Goal: Information Seeking & Learning: Learn about a topic

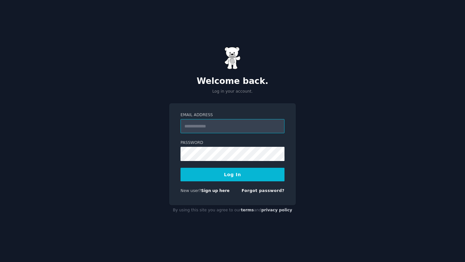
type input "**********"
click at [208, 175] on button "Log In" at bounding box center [232, 175] width 104 height 14
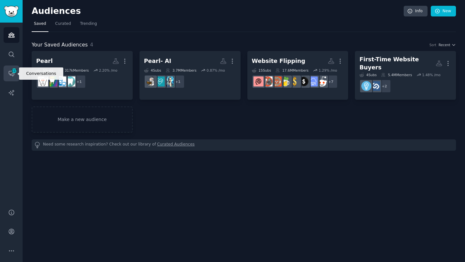
click at [14, 70] on span "117" at bounding box center [14, 70] width 6 height 5
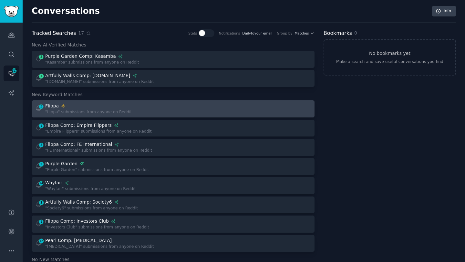
click at [86, 107] on div "Flippa" at bounding box center [88, 106] width 87 height 7
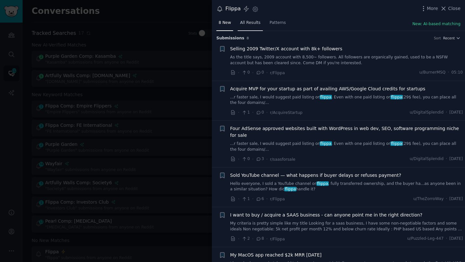
click at [253, 23] on span "All Results" at bounding box center [250, 23] width 20 height 6
click at [446, 38] on span "Recent" at bounding box center [449, 38] width 12 height 5
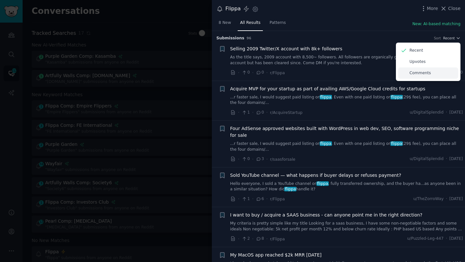
click at [420, 69] on div "Comments" at bounding box center [428, 72] width 60 height 11
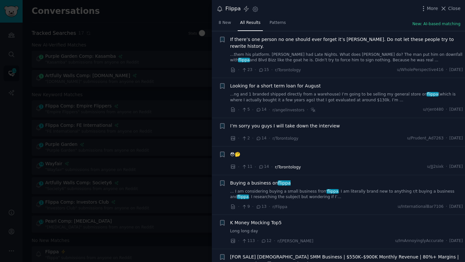
scroll to position [624, 0]
click at [258, 179] on span "Buying a business on flippa" at bounding box center [260, 182] width 61 height 7
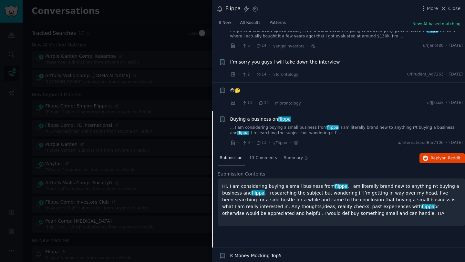
scroll to position [755, 0]
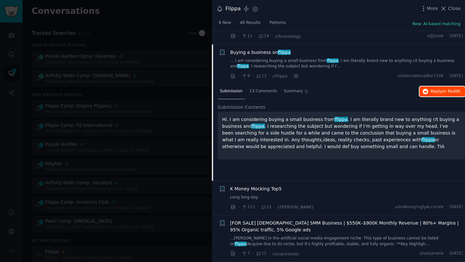
click at [438, 89] on span "Reply on Reddit" at bounding box center [446, 92] width 30 height 6
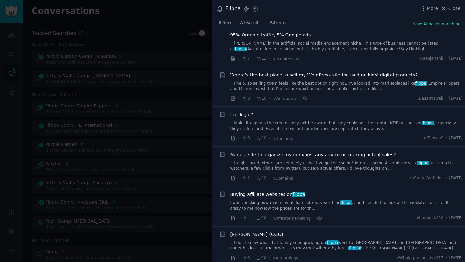
scroll to position [957, 0]
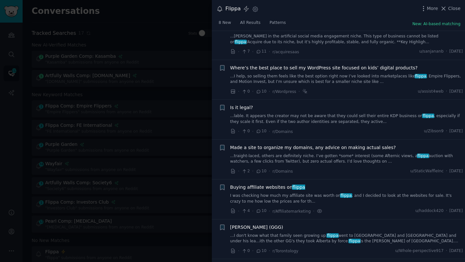
click at [331, 193] on link "I was checking how much my affiliate site was worth on flippa , and I decided t…" at bounding box center [346, 198] width 233 height 11
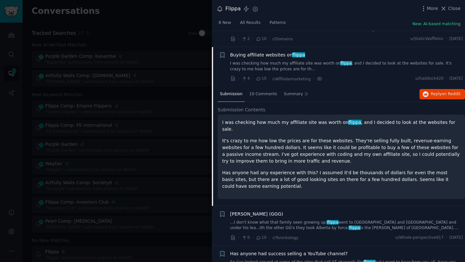
scroll to position [995, 0]
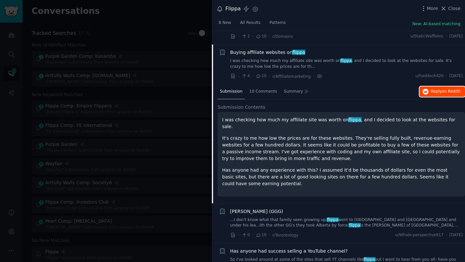
click at [443, 89] on span "on Reddit" at bounding box center [451, 91] width 19 height 5
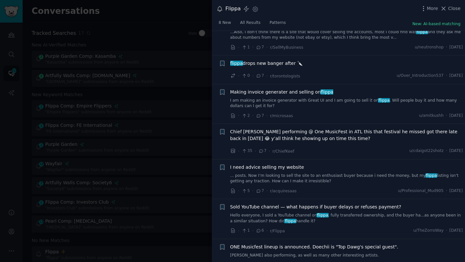
scroll to position [1422, 0]
click at [317, 173] on link "... posts. Now I’m looking to sell the site to an enthusiast buyer because i ne…" at bounding box center [346, 178] width 233 height 11
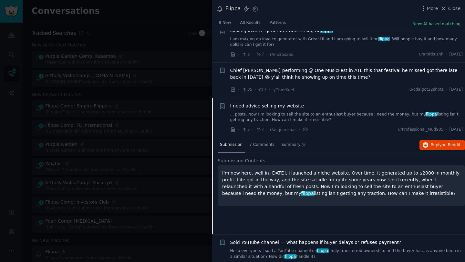
scroll to position [1418, 0]
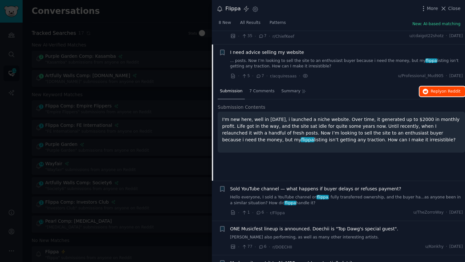
click at [439, 89] on span "Reply on Reddit" at bounding box center [446, 92] width 30 height 6
